Goal: Transaction & Acquisition: Purchase product/service

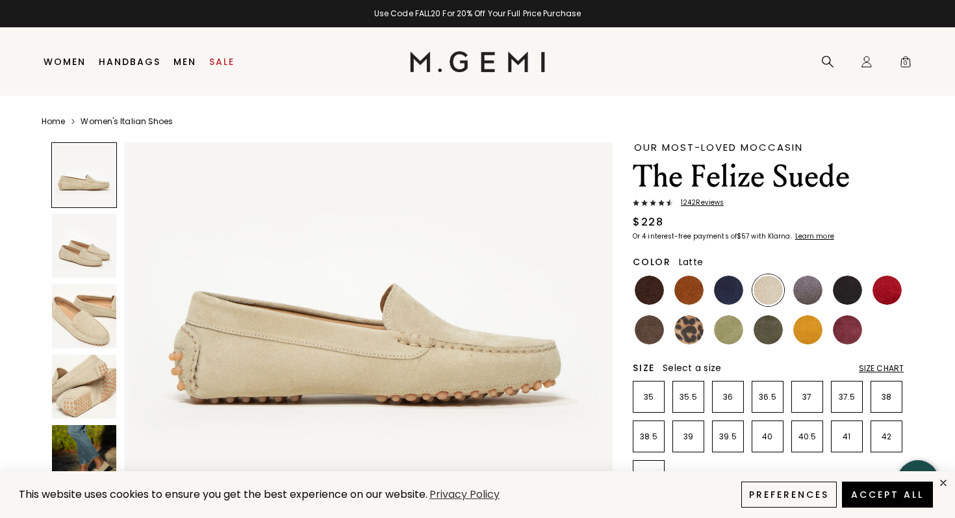
scroll to position [149, 0]
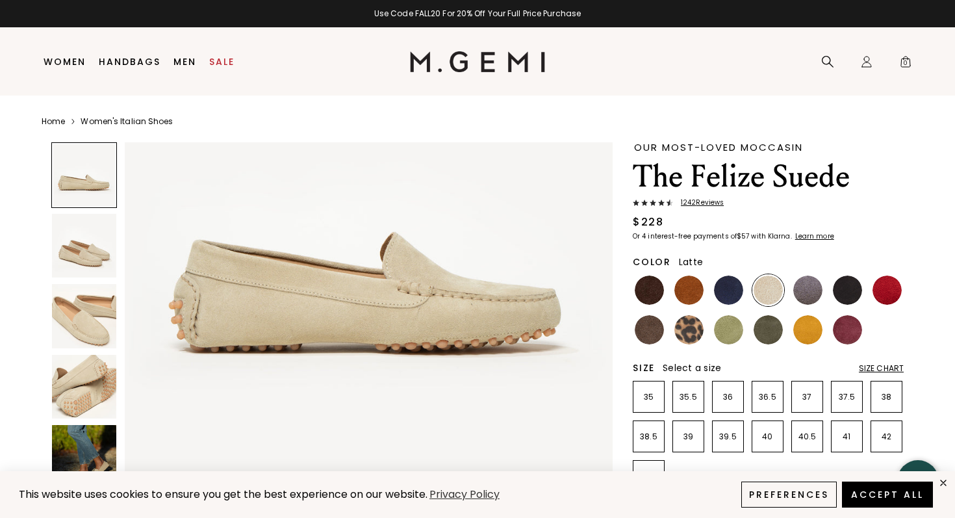
click at [110, 252] on img at bounding box center [84, 246] width 64 height 64
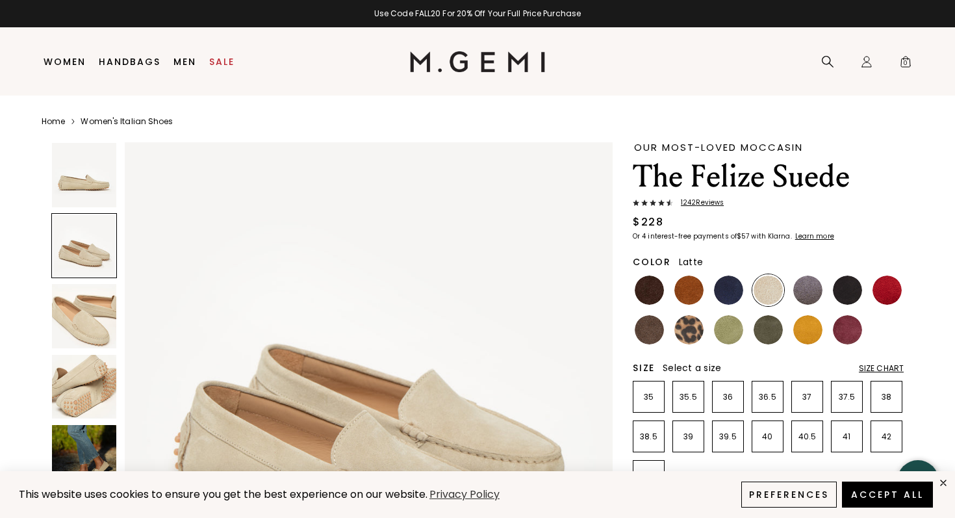
click at [100, 297] on img at bounding box center [84, 316] width 64 height 64
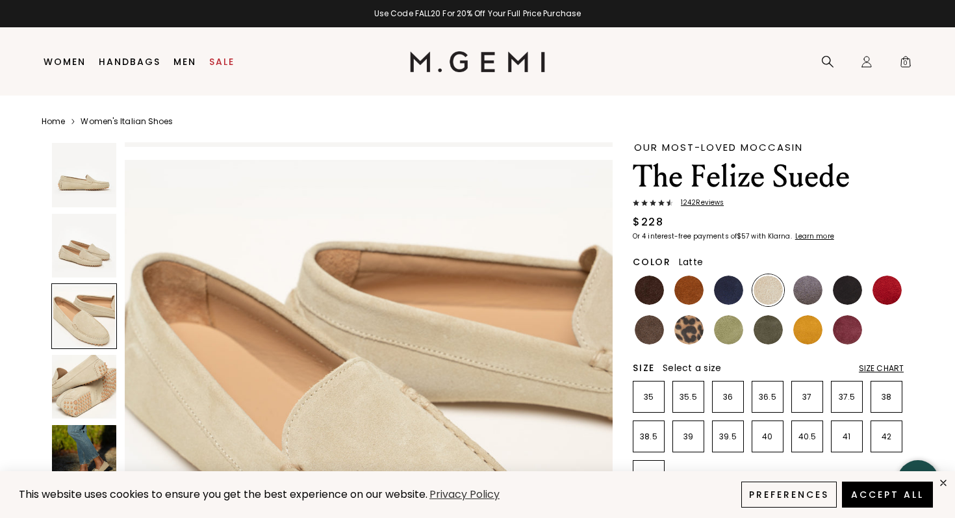
scroll to position [1002, 0]
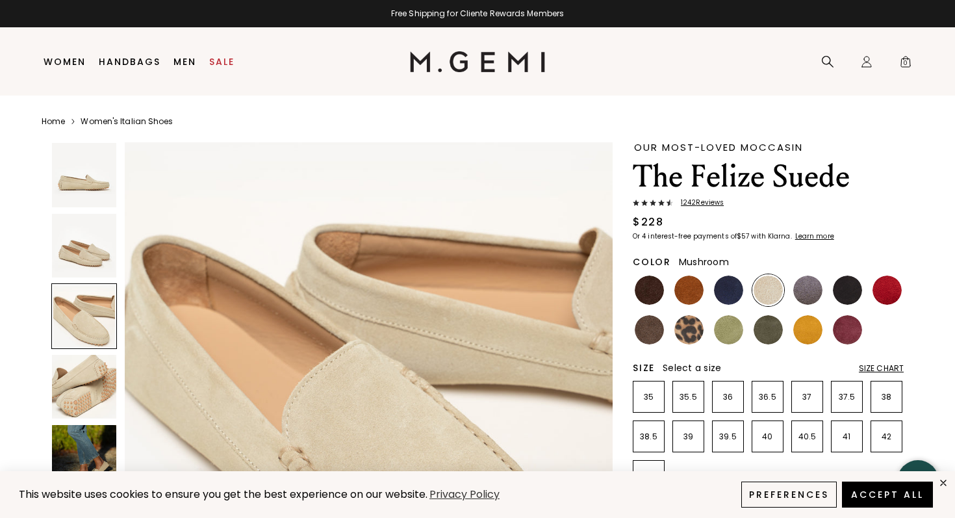
click at [644, 323] on img at bounding box center [648, 329] width 29 height 29
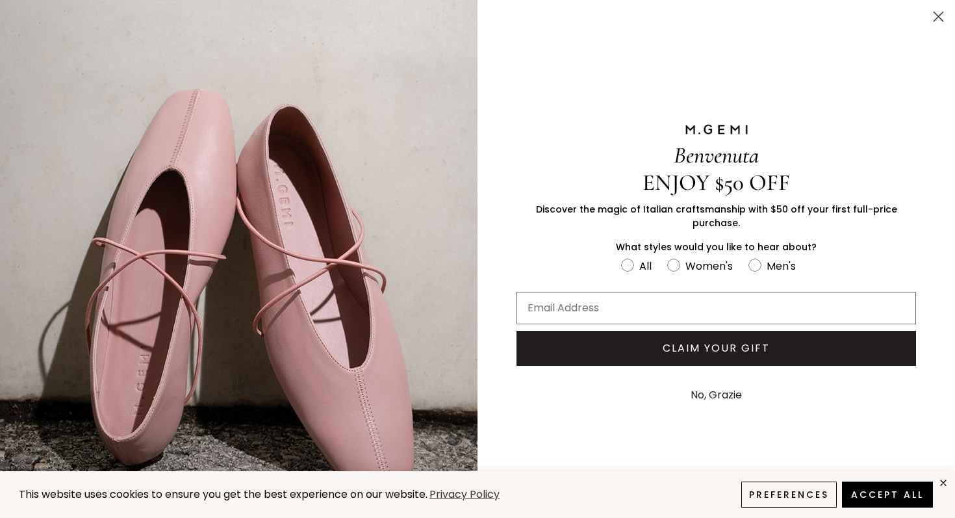
click at [718, 388] on button "No, Grazie" at bounding box center [716, 395] width 64 height 32
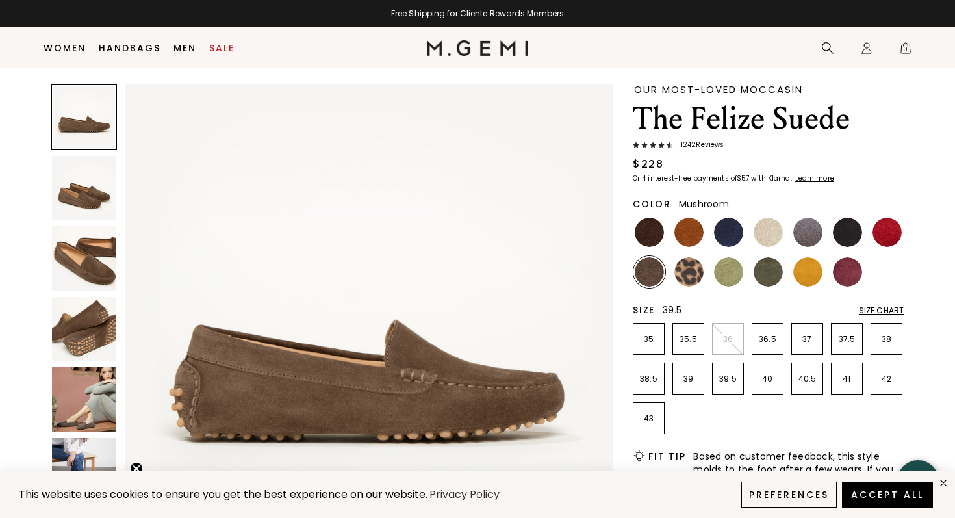
scroll to position [29, 0]
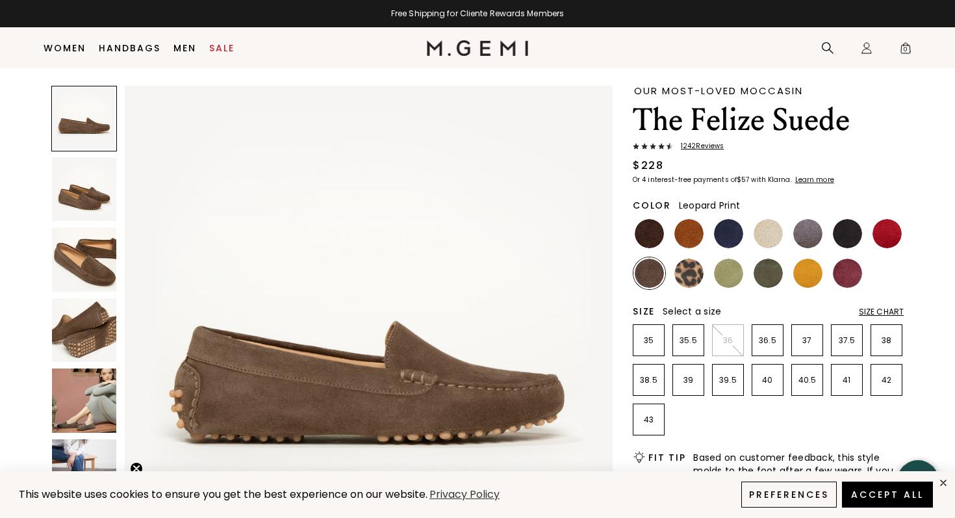
click at [692, 276] on img at bounding box center [688, 272] width 29 height 29
